Goal: Task Accomplishment & Management: Manage account settings

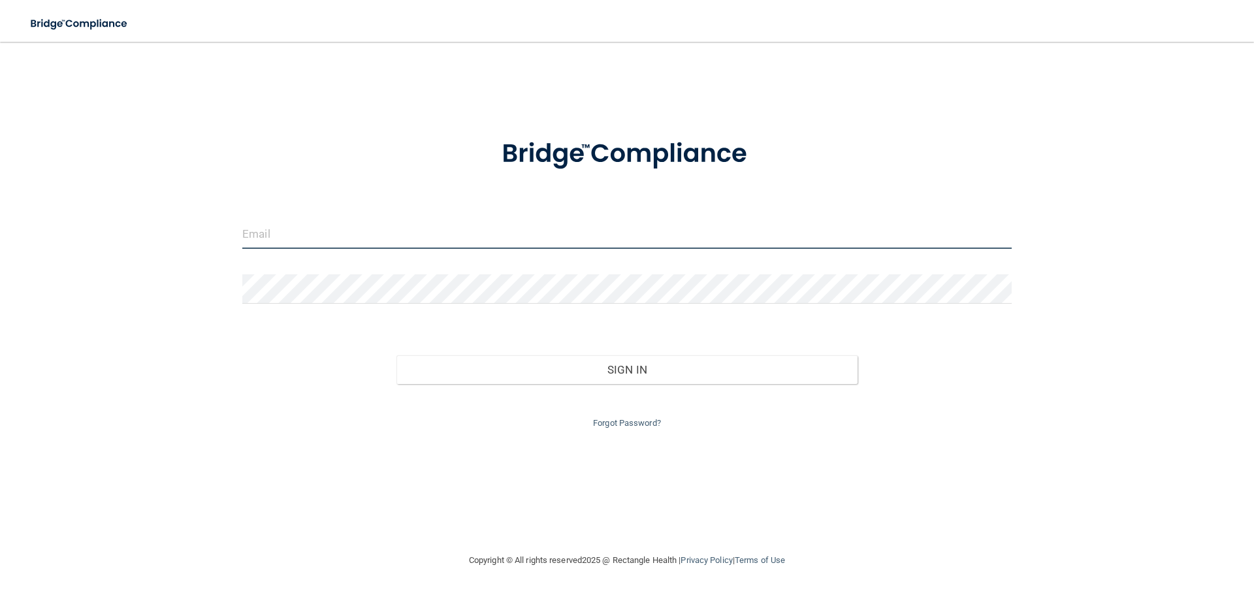
click at [497, 228] on input "email" at bounding box center [627, 234] width 770 height 29
type input "[EMAIL_ADDRESS][DOMAIN_NAME]"
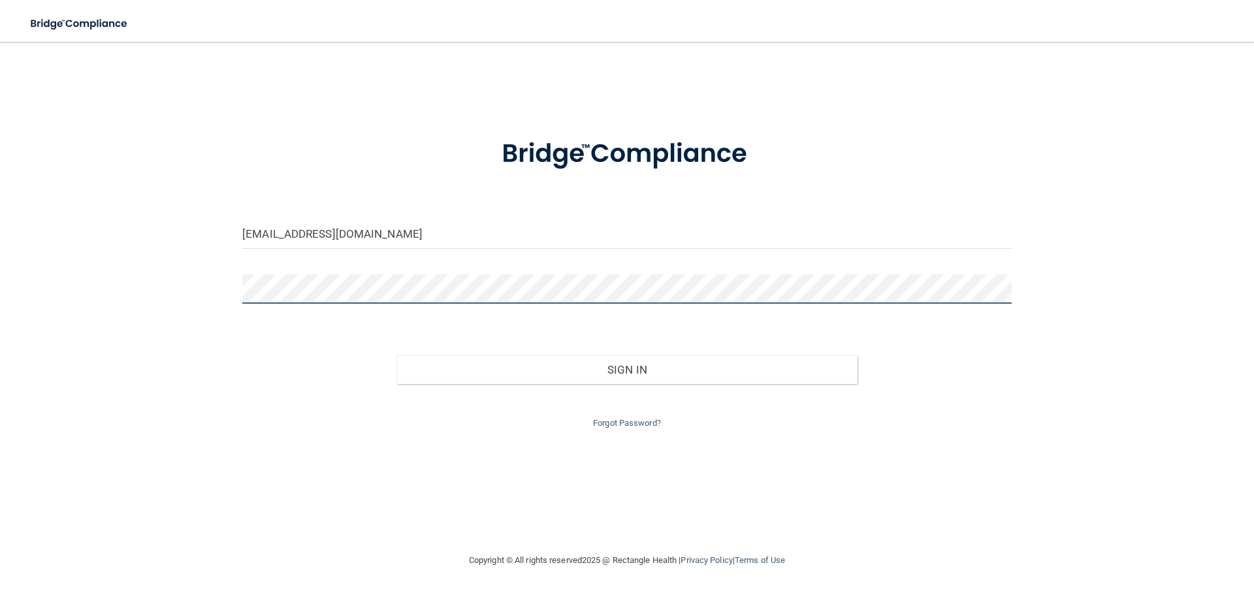
click at [397, 355] on button "Sign In" at bounding box center [628, 369] width 462 height 29
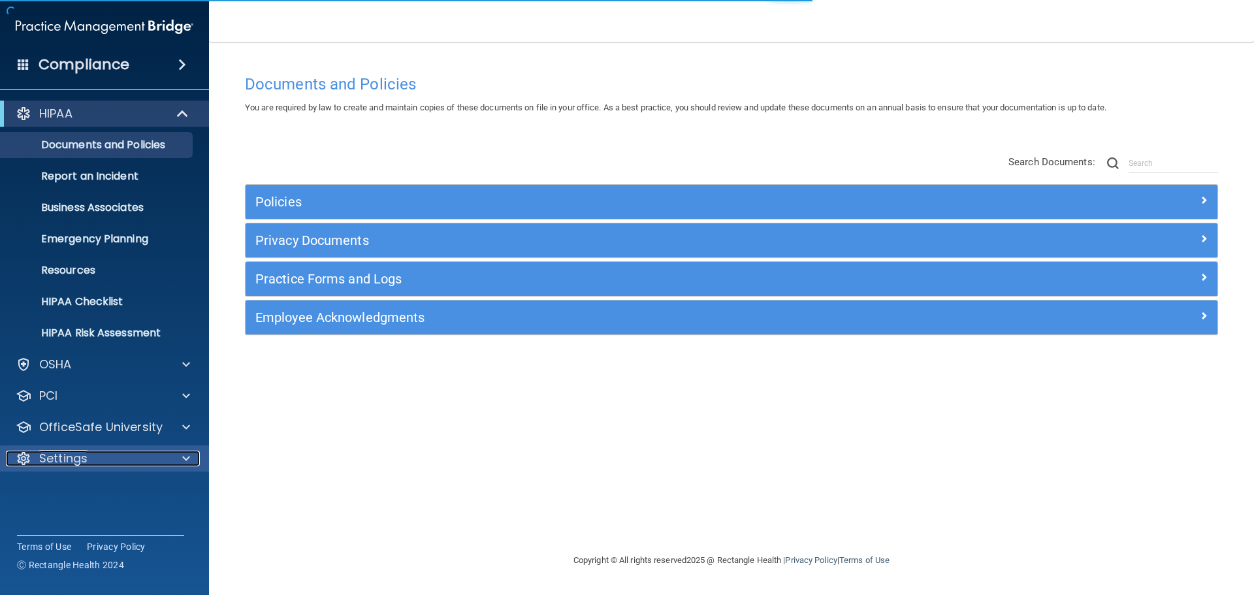
click at [88, 457] on div "Settings" at bounding box center [87, 459] width 162 height 16
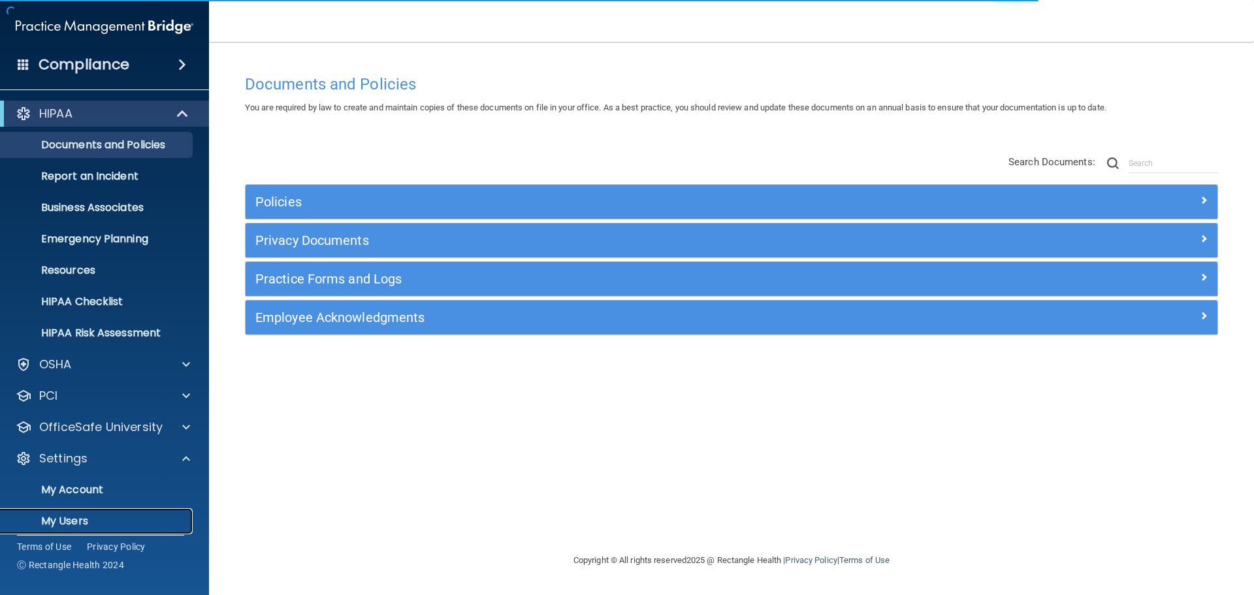
click at [88, 515] on p "My Users" at bounding box center [97, 521] width 178 height 13
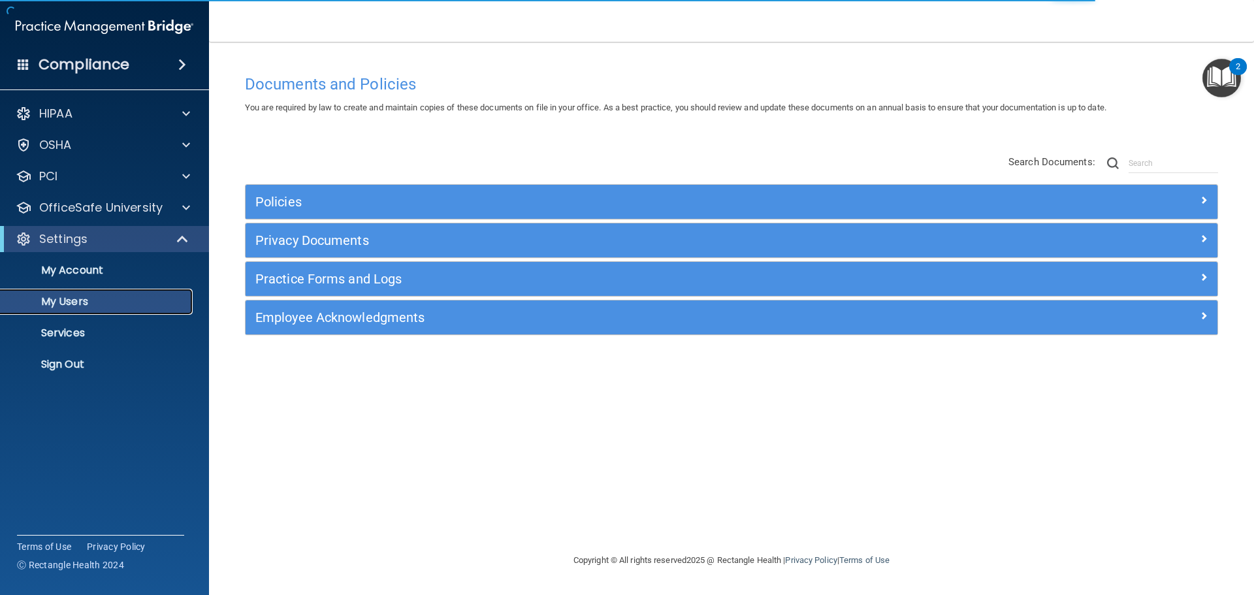
select select "20"
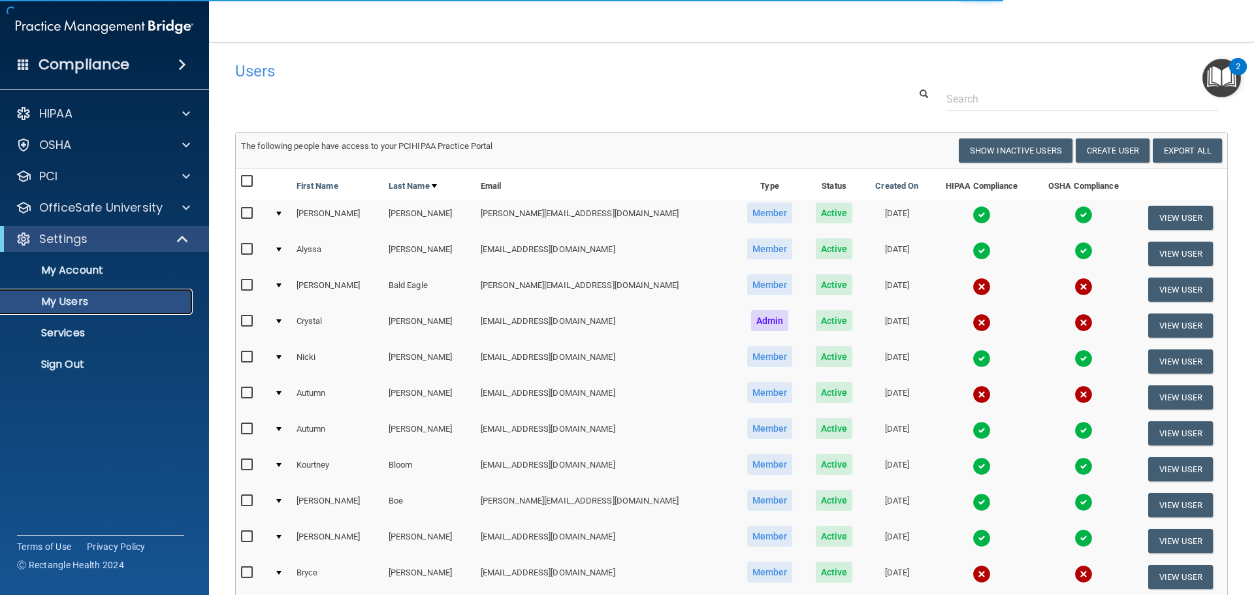
click at [59, 304] on p "My Users" at bounding box center [97, 301] width 178 height 13
click at [1047, 106] on input "text" at bounding box center [1083, 99] width 272 height 24
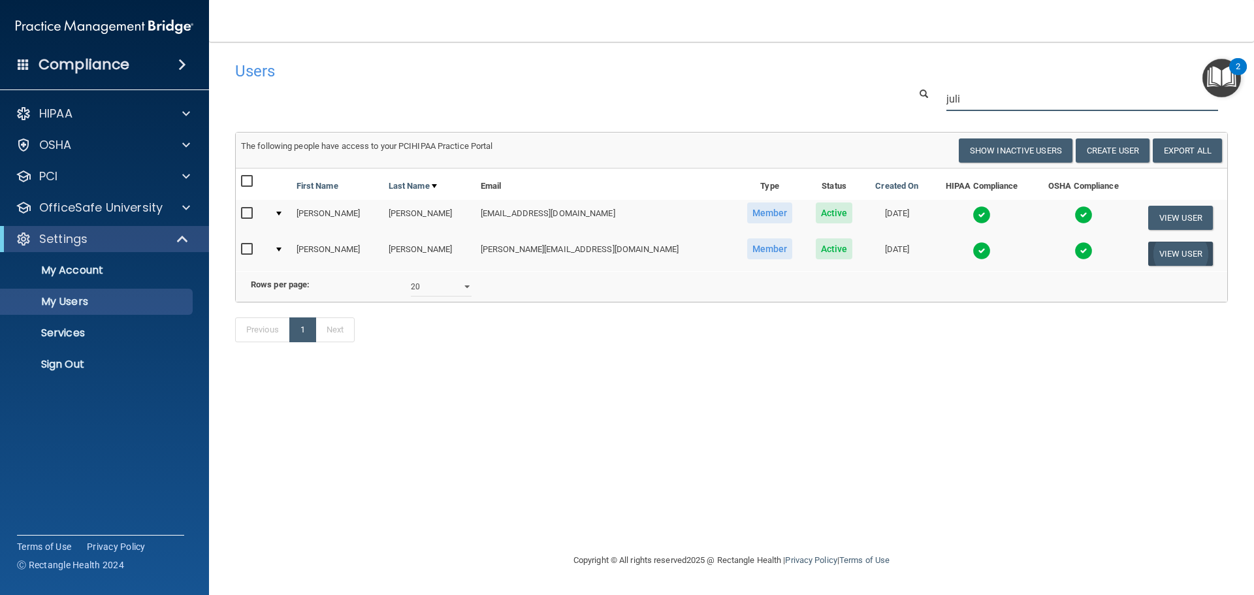
type input "juli"
click at [1168, 252] on button "View User" at bounding box center [1181, 254] width 65 height 24
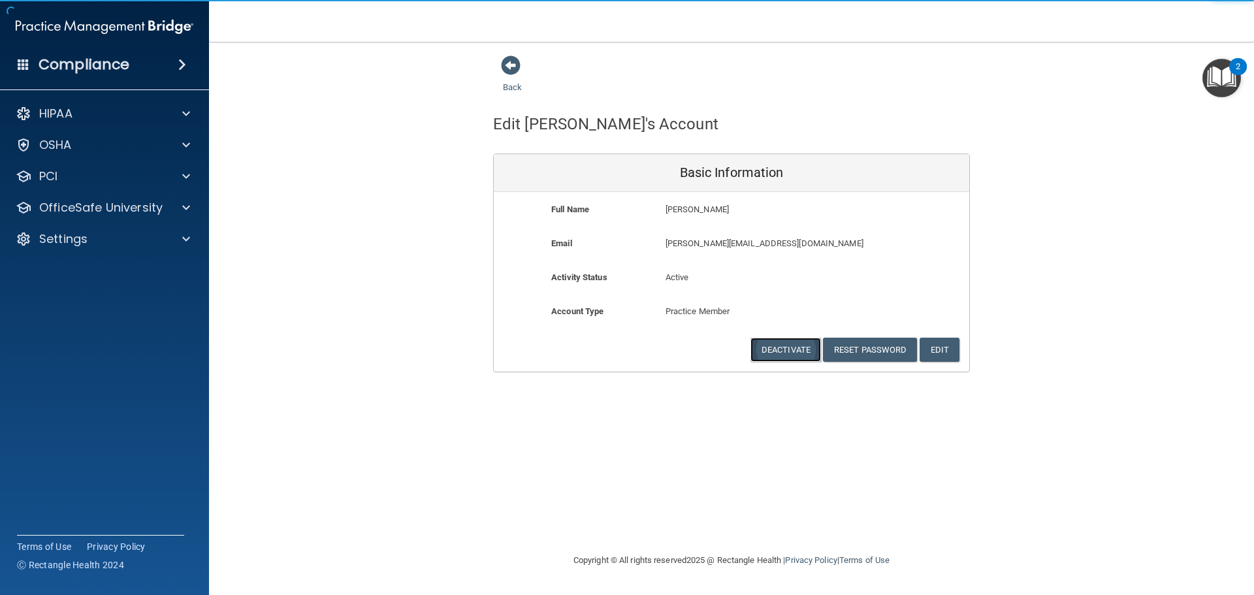
click at [801, 350] on button "Deactivate" at bounding box center [786, 350] width 71 height 24
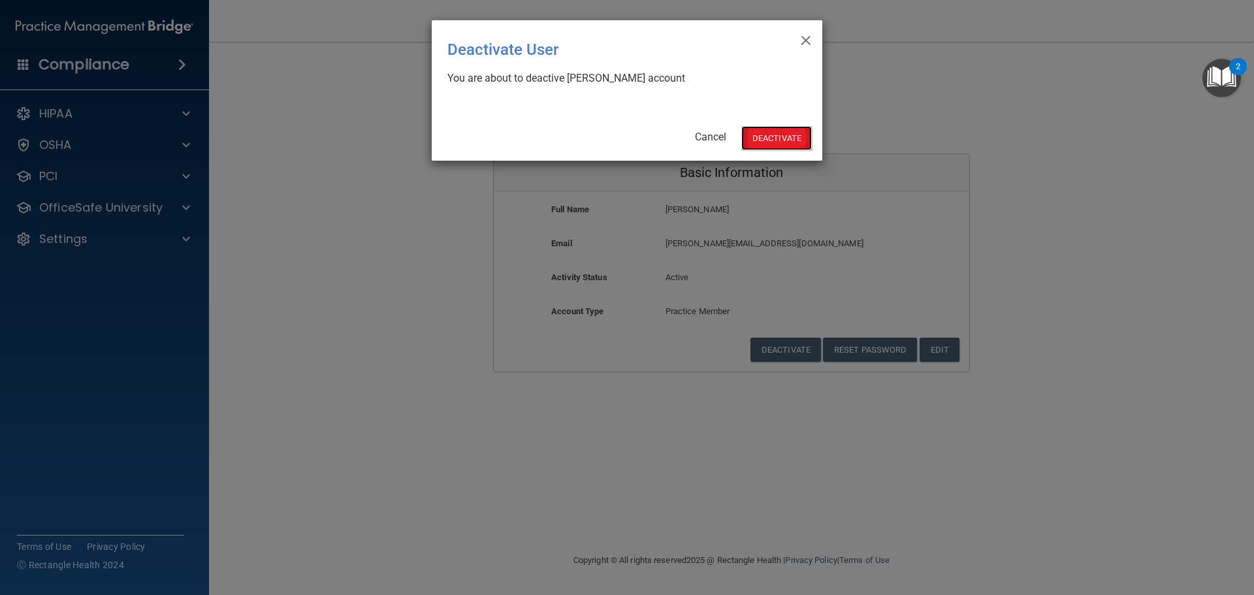
click at [777, 140] on button "Deactivate" at bounding box center [777, 138] width 71 height 24
